Goal: Information Seeking & Learning: Learn about a topic

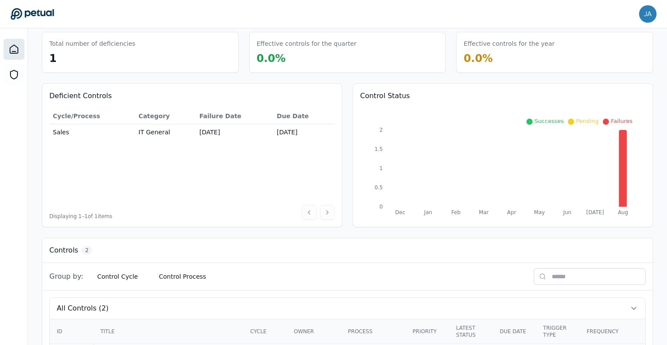
scroll to position [144, 0]
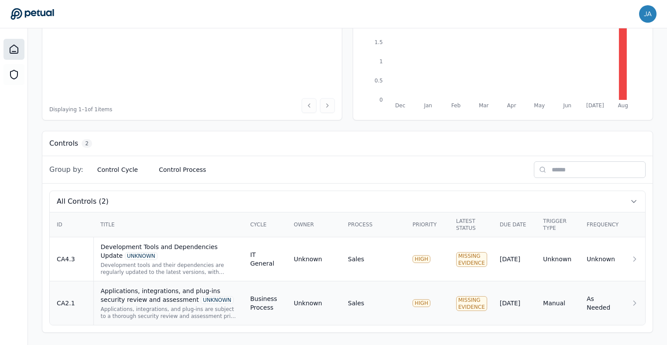
click at [190, 290] on div "Applications, integrations, and plug-ins security review and assessment UNKNOWN" at bounding box center [169, 295] width 136 height 17
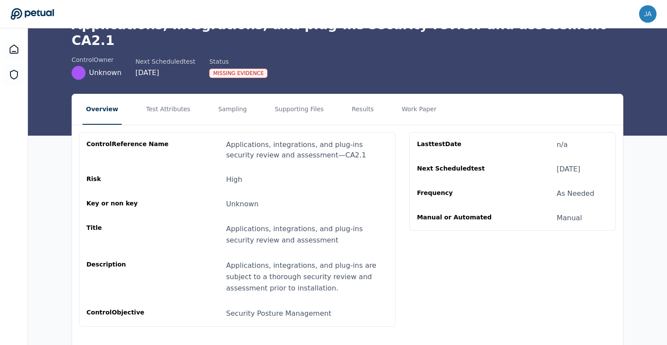
scroll to position [51, 0]
click at [157, 106] on button "Test Attributes" at bounding box center [168, 109] width 51 height 31
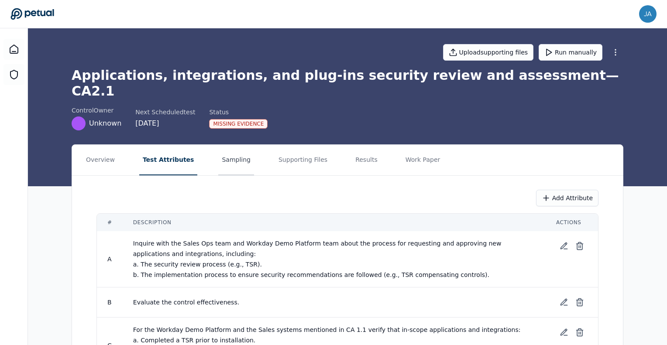
click at [218, 145] on button "Sampling" at bounding box center [236, 160] width 36 height 31
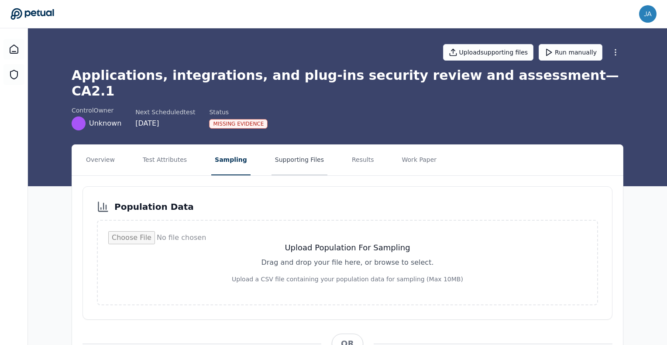
click at [282, 147] on button "Supporting Files" at bounding box center [299, 160] width 56 height 31
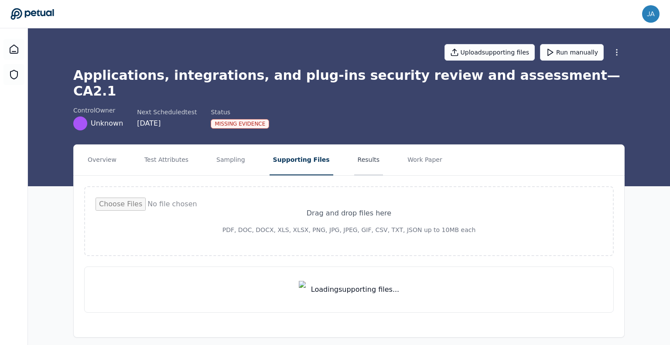
click at [354, 145] on button "Results" at bounding box center [368, 160] width 29 height 31
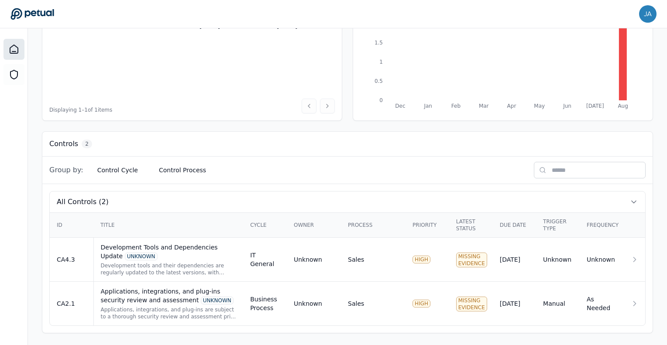
scroll to position [142, 0]
click at [163, 261] on div "Development Tools and Dependencies Update UNKNOWN Development tools and their d…" at bounding box center [169, 260] width 136 height 33
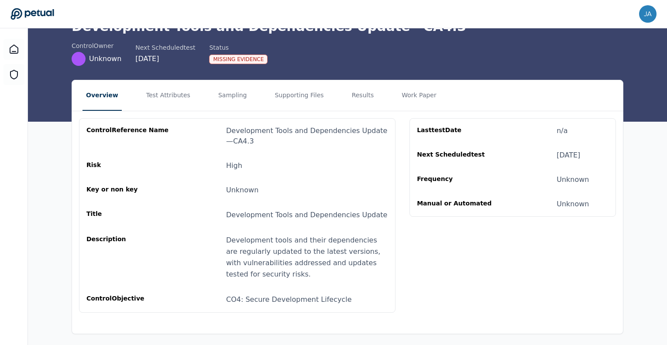
scroll to position [49, 0]
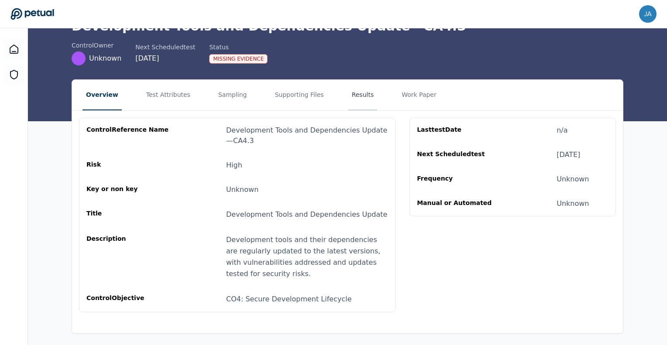
click at [357, 106] on button "Results" at bounding box center [362, 95] width 29 height 31
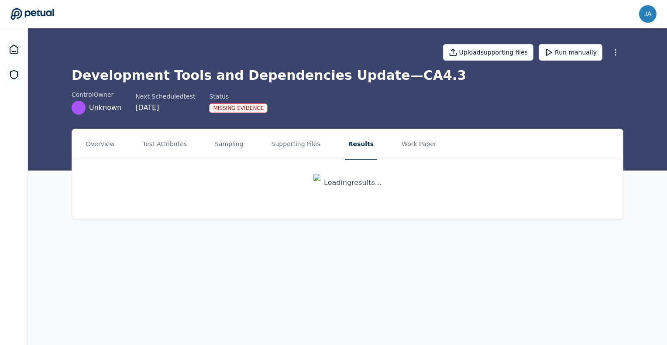
scroll to position [0, 0]
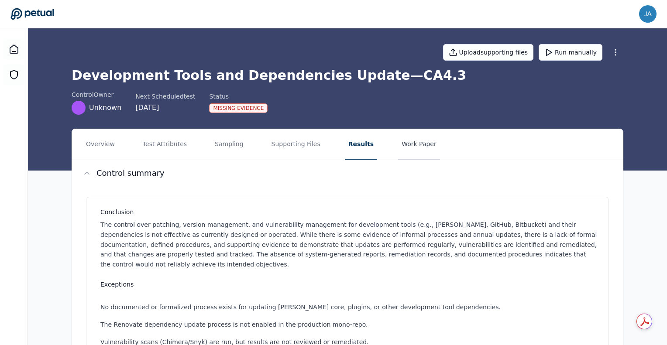
click at [398, 146] on button "Work Paper" at bounding box center [419, 144] width 42 height 31
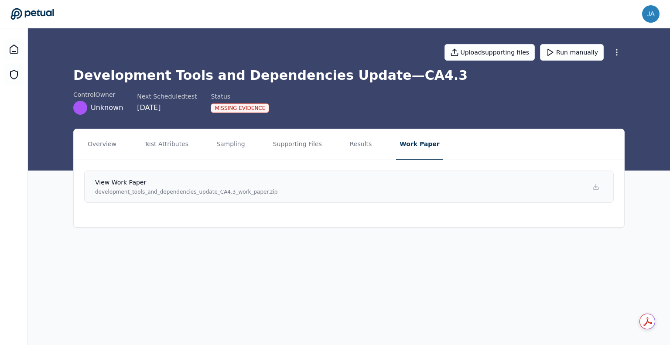
click at [313, 185] on link "View work paper development_tools_and_dependencies_update_CA4.3_work_paper.zip" at bounding box center [349, 187] width 530 height 32
